Goal: Entertainment & Leisure: Consume media (video, audio)

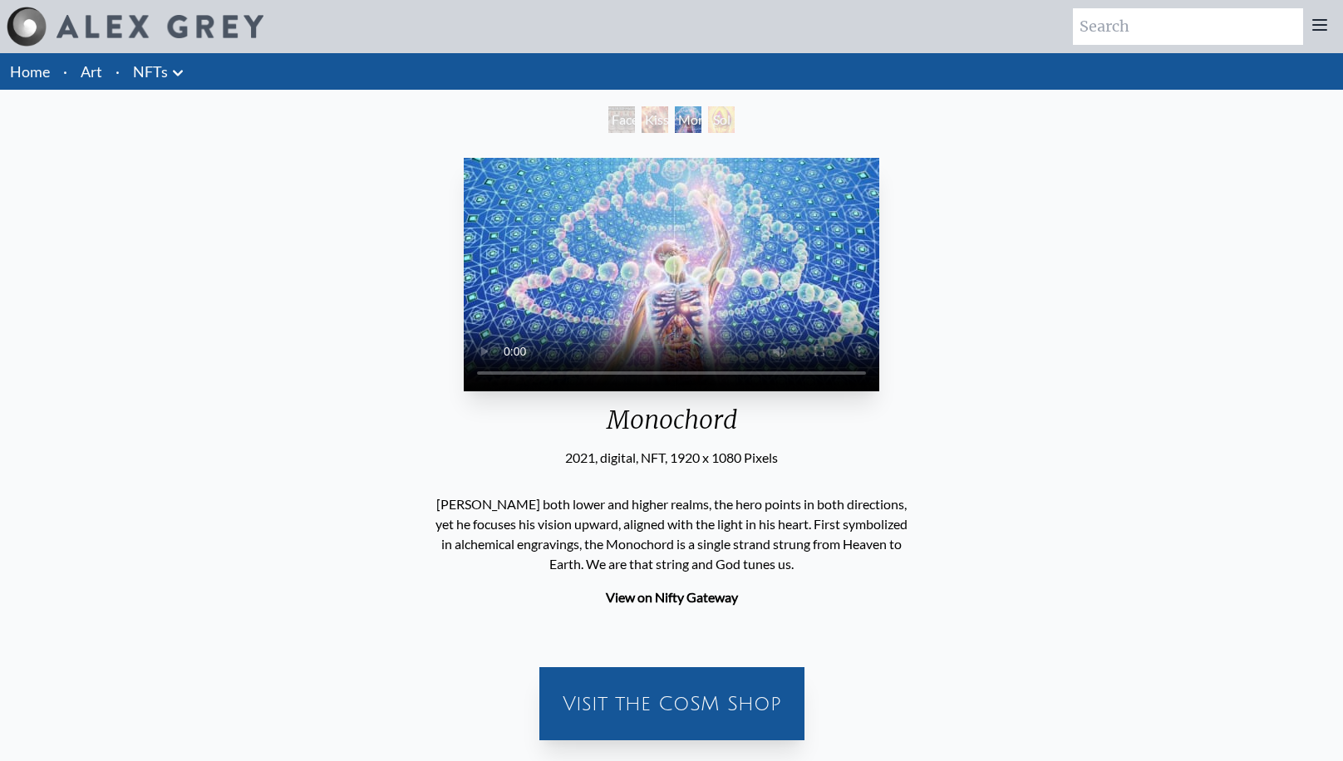
click at [464, 392] on video "Your browser does not support the video tag." at bounding box center [672, 275] width 416 height 234
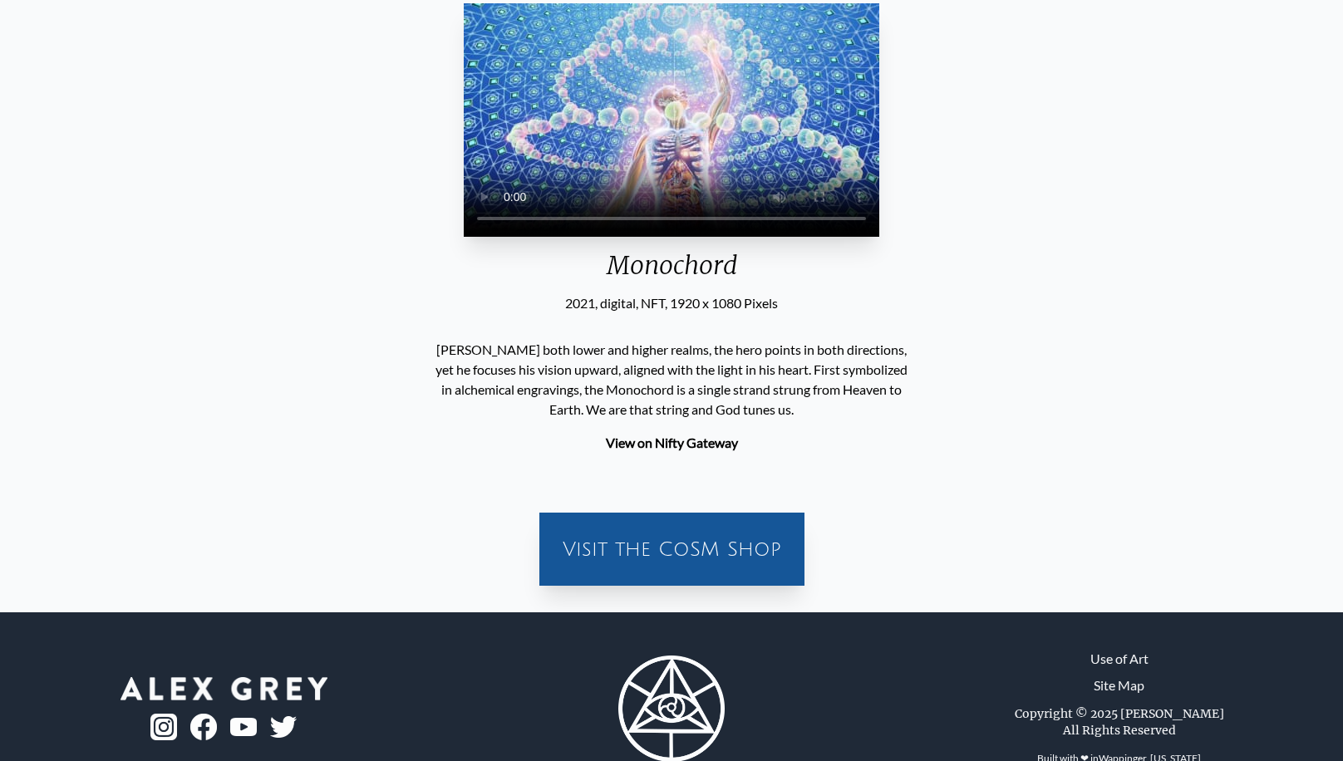
scroll to position [153, 0]
